Goal: Task Accomplishment & Management: Complete application form

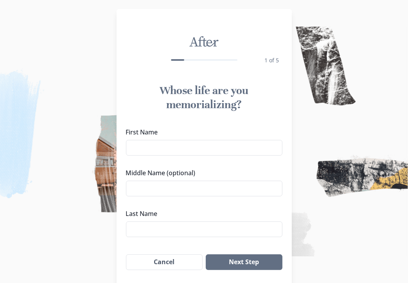
scroll to position [43, 0]
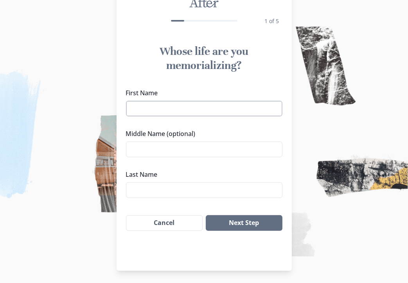
click at [140, 108] on input "First Name" at bounding box center [204, 109] width 157 height 16
type input "[PERSON_NAME] ([PERSON_NAME])"
click at [138, 148] on input "Middle Name (optional)" at bounding box center [204, 149] width 157 height 16
type input "[PERSON_NAME]"
click at [139, 191] on input "Last Name" at bounding box center [204, 190] width 157 height 16
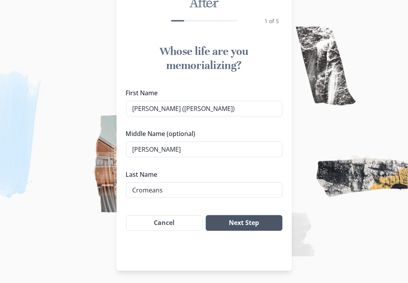
type input "Cromeans"
click at [258, 219] on button "Next Step" at bounding box center [244, 223] width 76 height 16
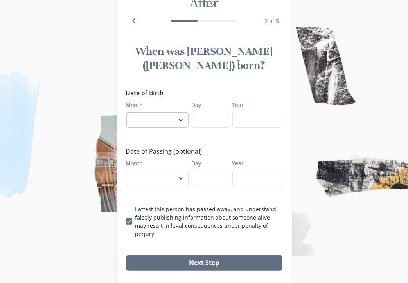
click at [183, 112] on select "January February March April May June July August September October November De…" at bounding box center [157, 120] width 63 height 16
select select "6"
click at [129, 112] on select "January February March April May June July August September October November De…" at bounding box center [157, 120] width 63 height 16
click at [200, 112] on input "Day" at bounding box center [211, 120] width 38 height 16
type input "23"
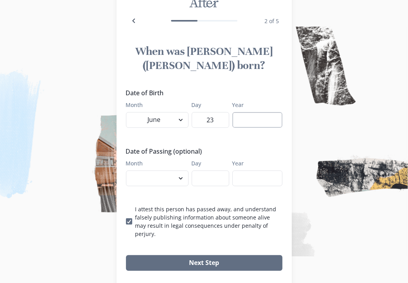
click at [249, 112] on input "Year" at bounding box center [257, 120] width 50 height 16
type input "1955"
click at [182, 170] on select "January February March April May June July August September October November De…" at bounding box center [157, 178] width 63 height 16
select select "10"
click at [129, 170] on select "January February March April May June July August September October November De…" at bounding box center [157, 178] width 63 height 16
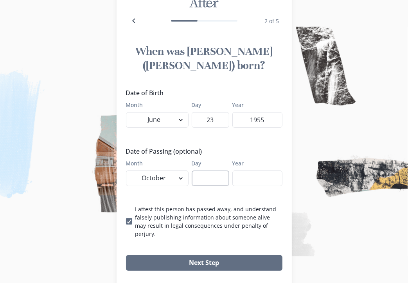
click at [204, 170] on input "Day" at bounding box center [211, 178] width 38 height 16
type input "1"
click at [254, 170] on input "Year" at bounding box center [257, 178] width 50 height 16
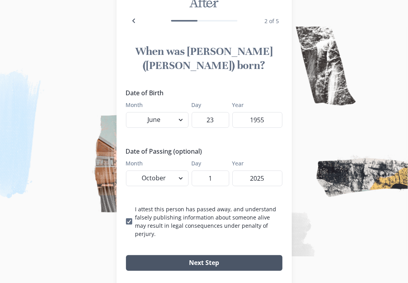
type input "2025"
click at [209, 255] on button "Next Step" at bounding box center [204, 263] width 157 height 16
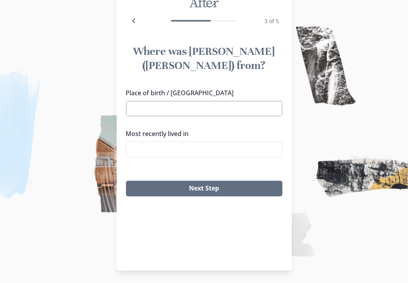
click at [139, 102] on input "Place of birth / [GEOGRAPHIC_DATA]" at bounding box center [204, 109] width 157 height 16
click at [155, 151] on li "Meridian, [GEOGRAPHIC_DATA]" at bounding box center [208, 148] width 156 height 13
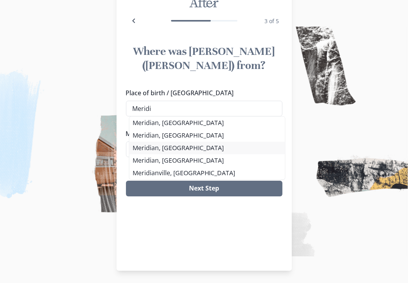
type input "Meridian, [GEOGRAPHIC_DATA]"
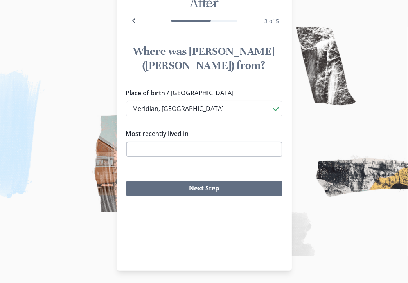
click at [140, 148] on input "Most recently lived in" at bounding box center [204, 149] width 157 height 16
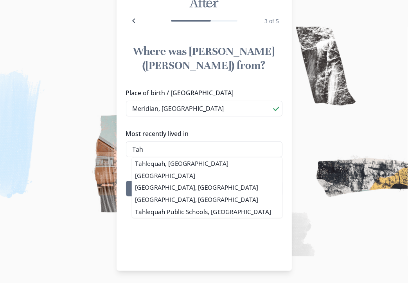
click at [152, 163] on li "Tahlequah, [GEOGRAPHIC_DATA]" at bounding box center [207, 163] width 150 height 12
type input "Tahlequah, [GEOGRAPHIC_DATA]"
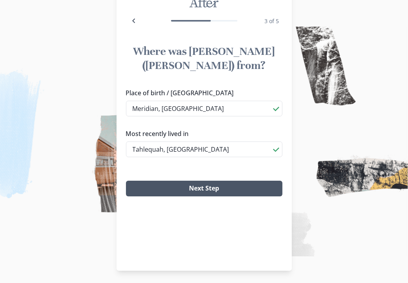
click at [221, 185] on button "Next Step" at bounding box center [204, 188] width 157 height 16
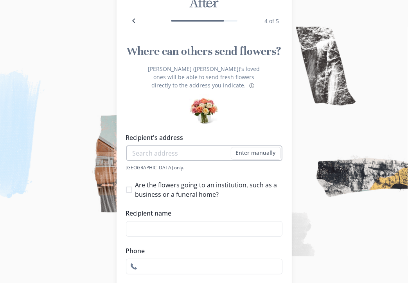
click at [158, 145] on input "Recipient's address" at bounding box center [204, 153] width 157 height 16
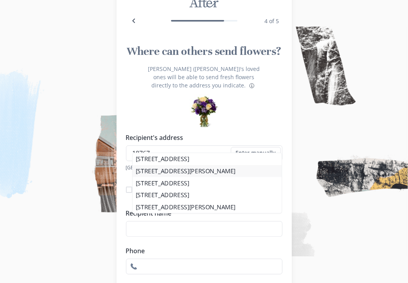
click at [168, 173] on li "[STREET_ADDRESS][PERSON_NAME]" at bounding box center [207, 171] width 149 height 12
type input "[STREET_ADDRESS][PERSON_NAME]"
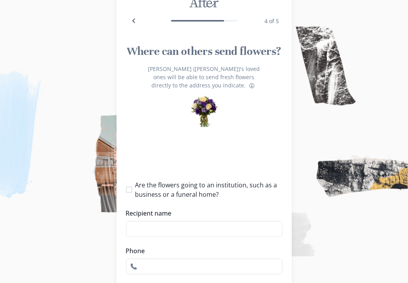
type input "1"
select select "AR"
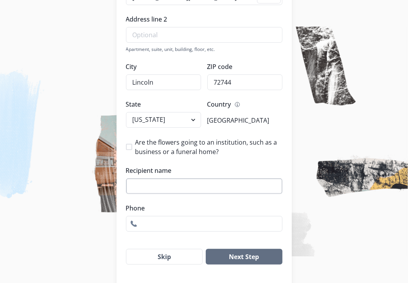
scroll to position [199, 0]
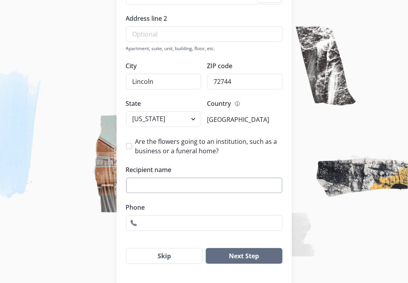
click at [151, 177] on input "Recipient name" at bounding box center [204, 185] width 157 height 16
type input "[PERSON_NAME]"
click at [143, 215] on input "Phone" at bounding box center [204, 223] width 157 height 16
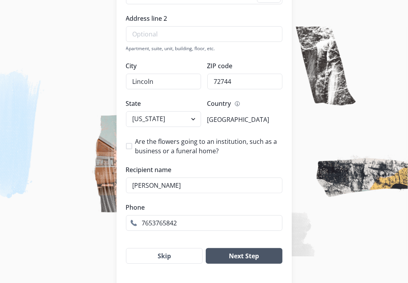
type input "7653765842"
click at [239, 251] on button "Next Step" at bounding box center [244, 256] width 76 height 16
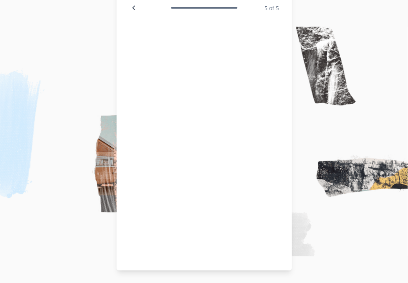
scroll to position [43, 0]
